Goal: Task Accomplishment & Management: Use online tool/utility

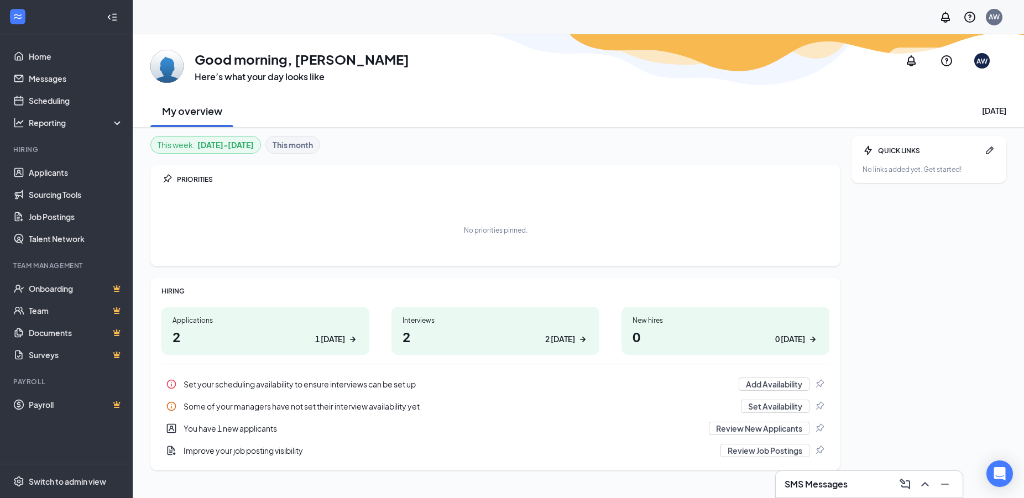
scroll to position [34, 0]
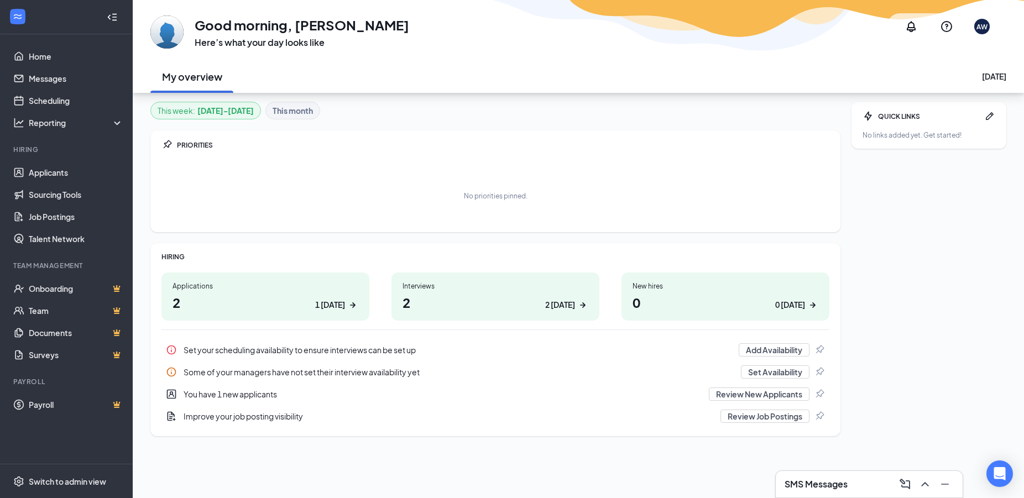
click at [332, 312] on div "Applications 2 1 today" at bounding box center [265, 297] width 208 height 48
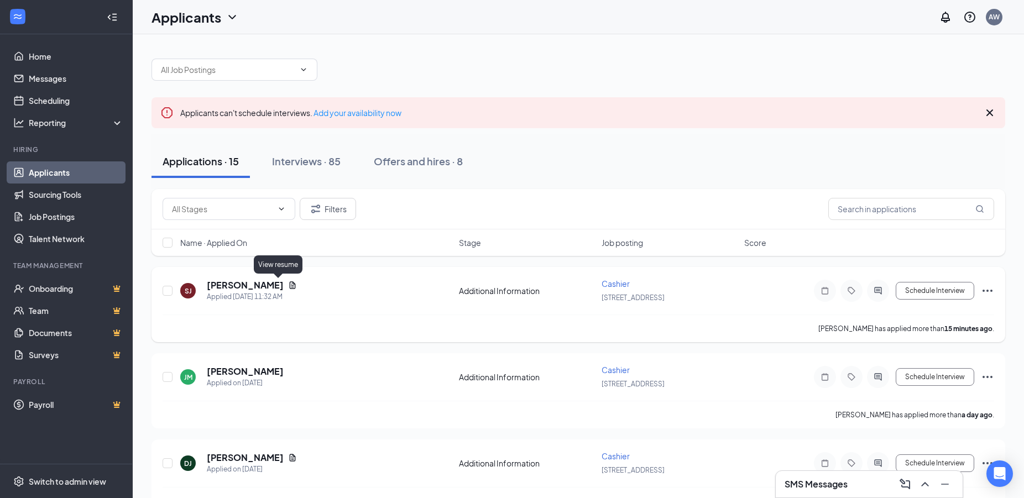
click at [288, 283] on icon "Document" at bounding box center [292, 285] width 9 height 9
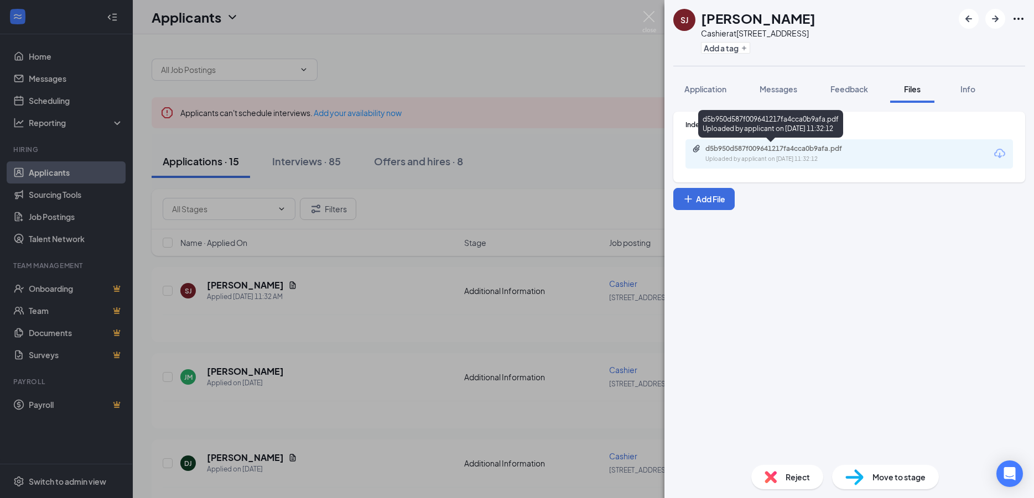
click at [855, 154] on div "d5b950d587f009641217fa4cca0b9afa.pdf Uploaded by applicant on [DATE] 11:32:12" at bounding box center [781, 153] width 179 height 19
click at [721, 90] on span "Application" at bounding box center [705, 89] width 42 height 10
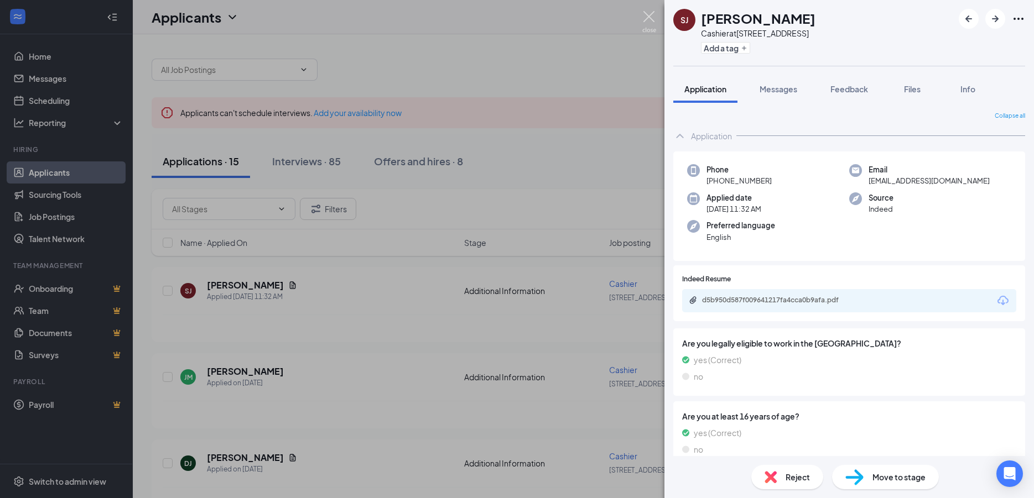
click at [648, 15] on img at bounding box center [649, 22] width 14 height 22
